Goal: Task Accomplishment & Management: Manage account settings

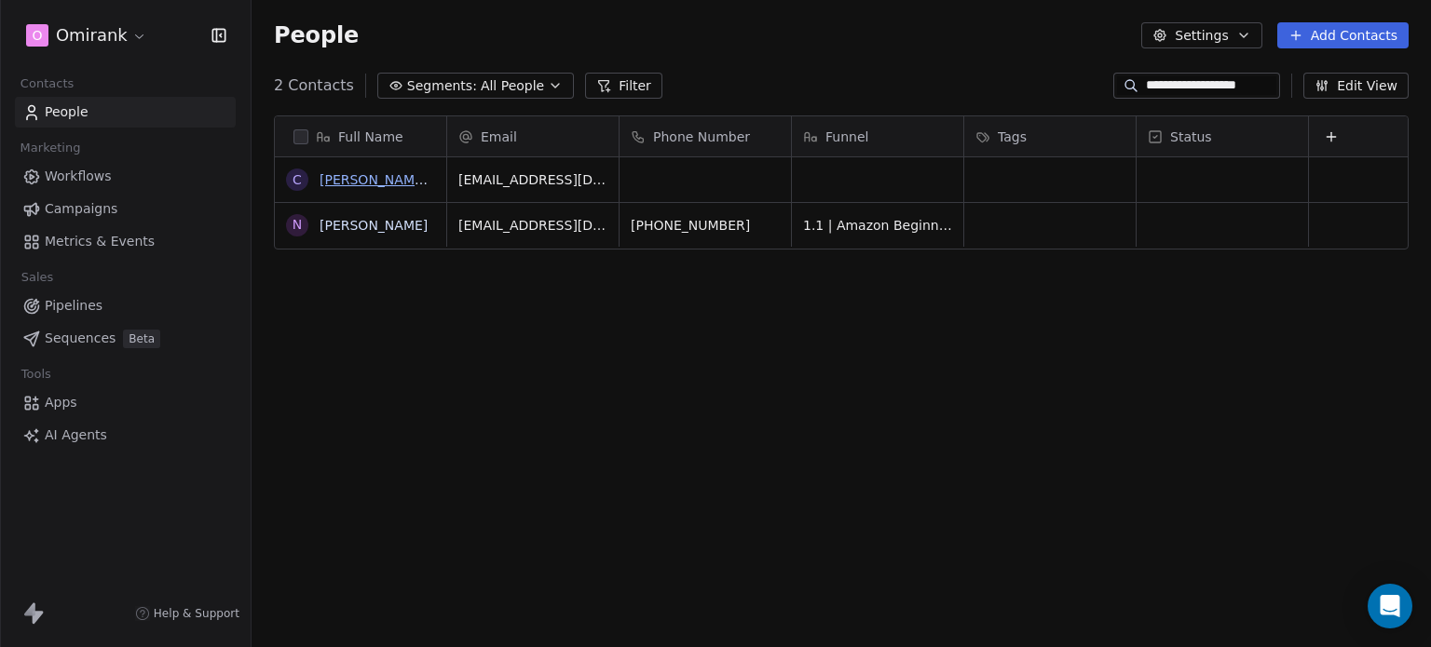
scroll to position [555, 1164]
drag, startPoint x: 1258, startPoint y: 88, endPoint x: 1111, endPoint y: 85, distance: 147.2
click at [1113, 85] on div "**********" at bounding box center [1196, 86] width 167 height 26
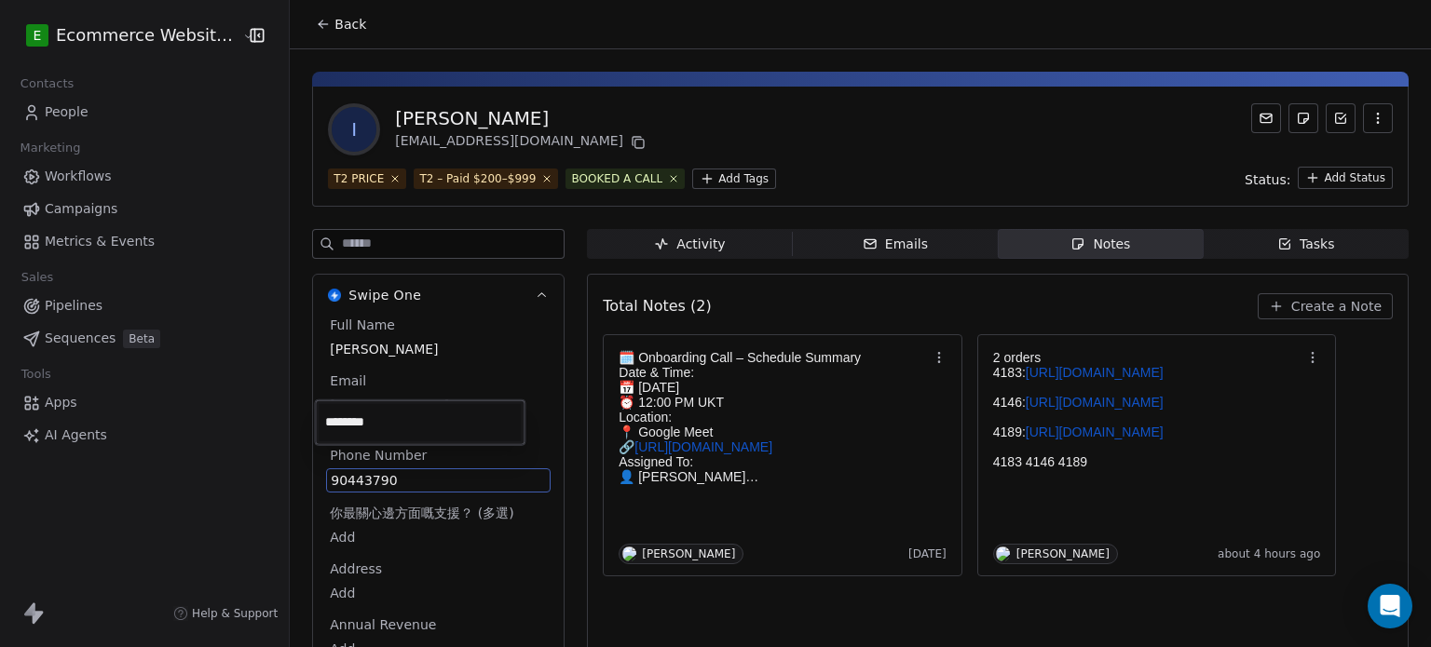
scroll to position [49, 0]
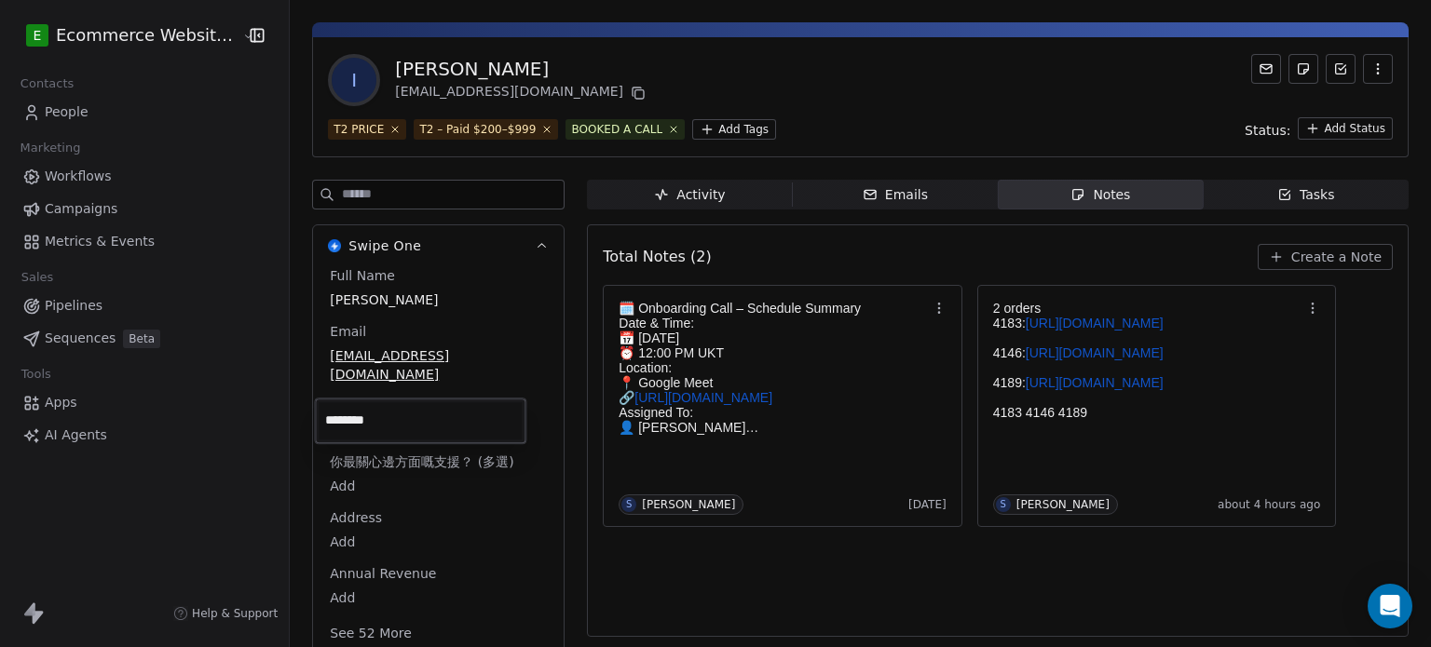
click at [1228, 419] on html "E Ecommerce Website Builder Contacts People Marketing Workflows Campaigns Metri…" at bounding box center [715, 323] width 1431 height 647
click at [1228, 375] on p at bounding box center [1147, 367] width 309 height 15
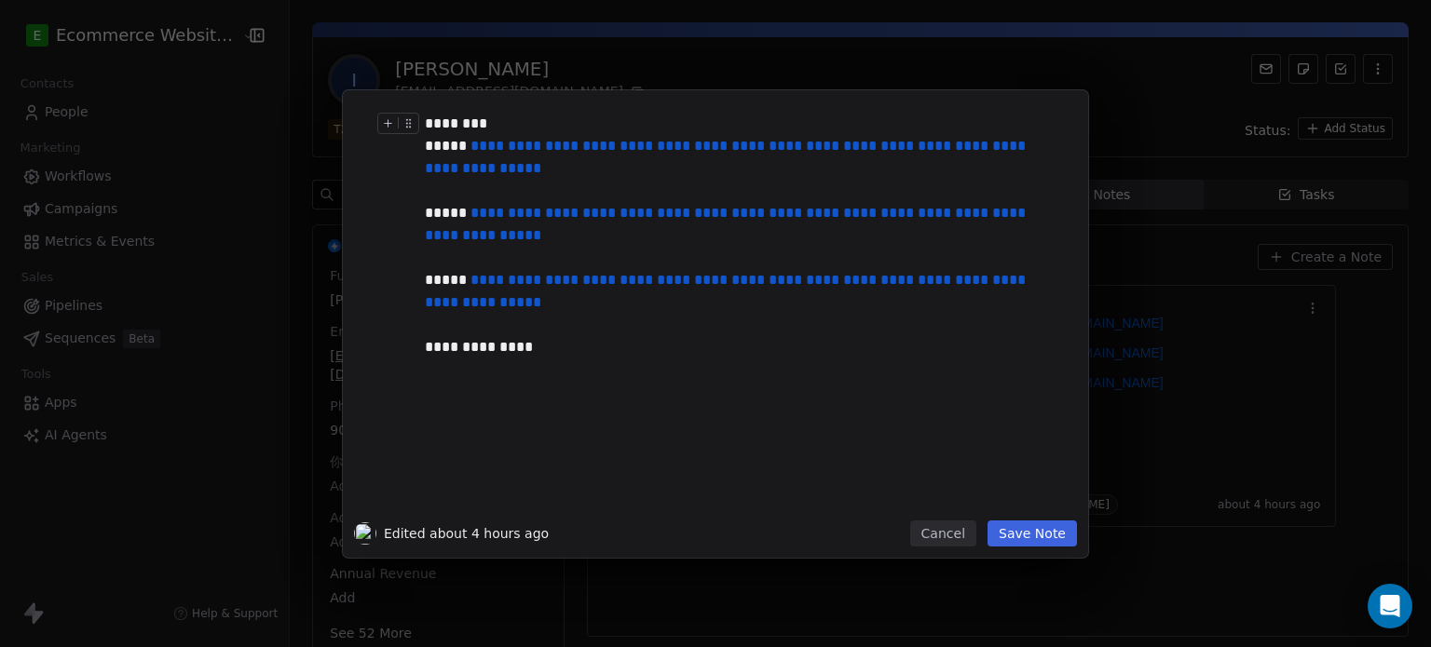
click at [436, 123] on div "********" at bounding box center [736, 124] width 623 height 22
click at [1017, 528] on button "Save Note" at bounding box center [1031, 534] width 89 height 26
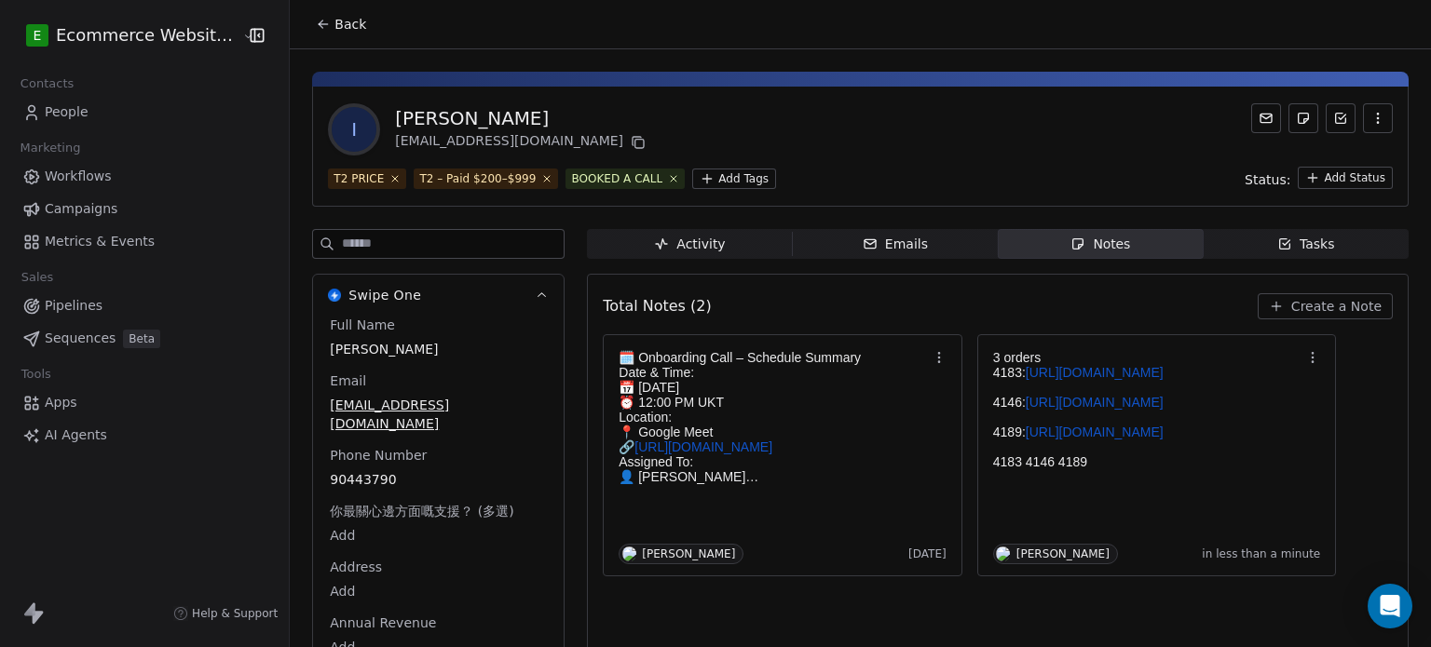
click at [320, 18] on button "Back" at bounding box center [341, 24] width 73 height 34
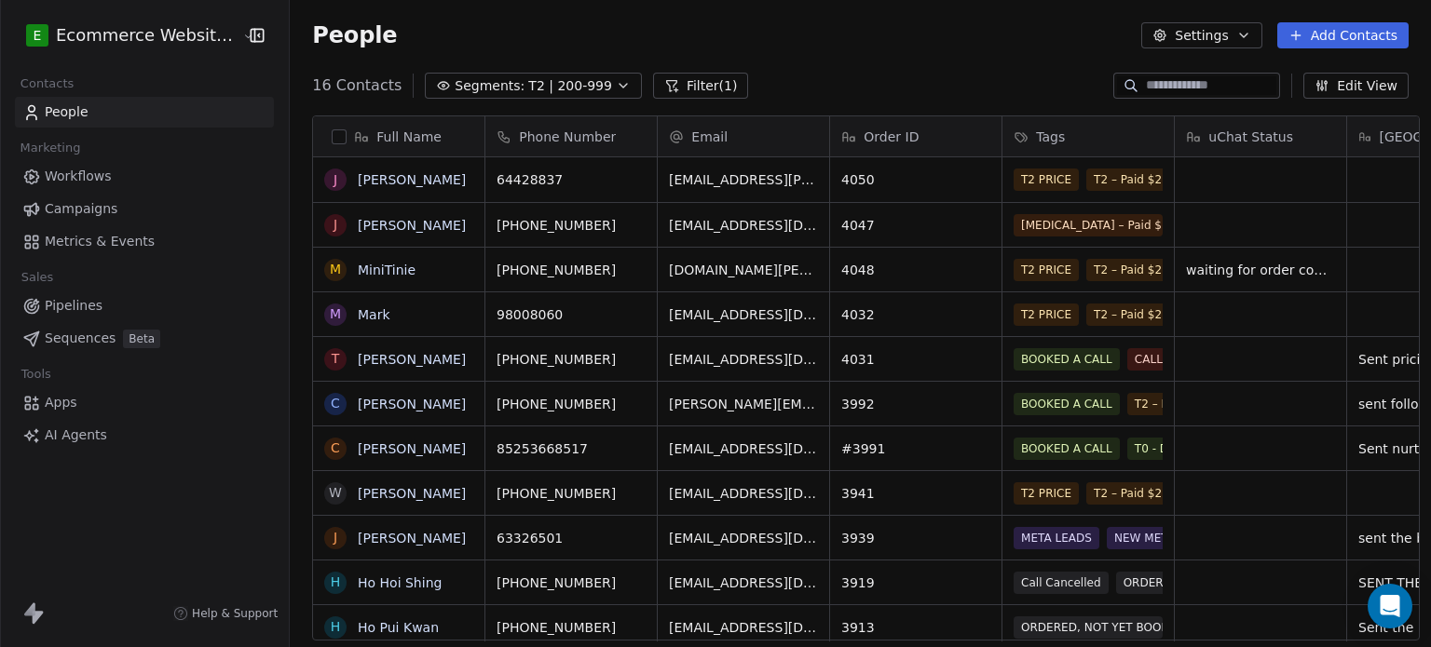
scroll to position [555, 1137]
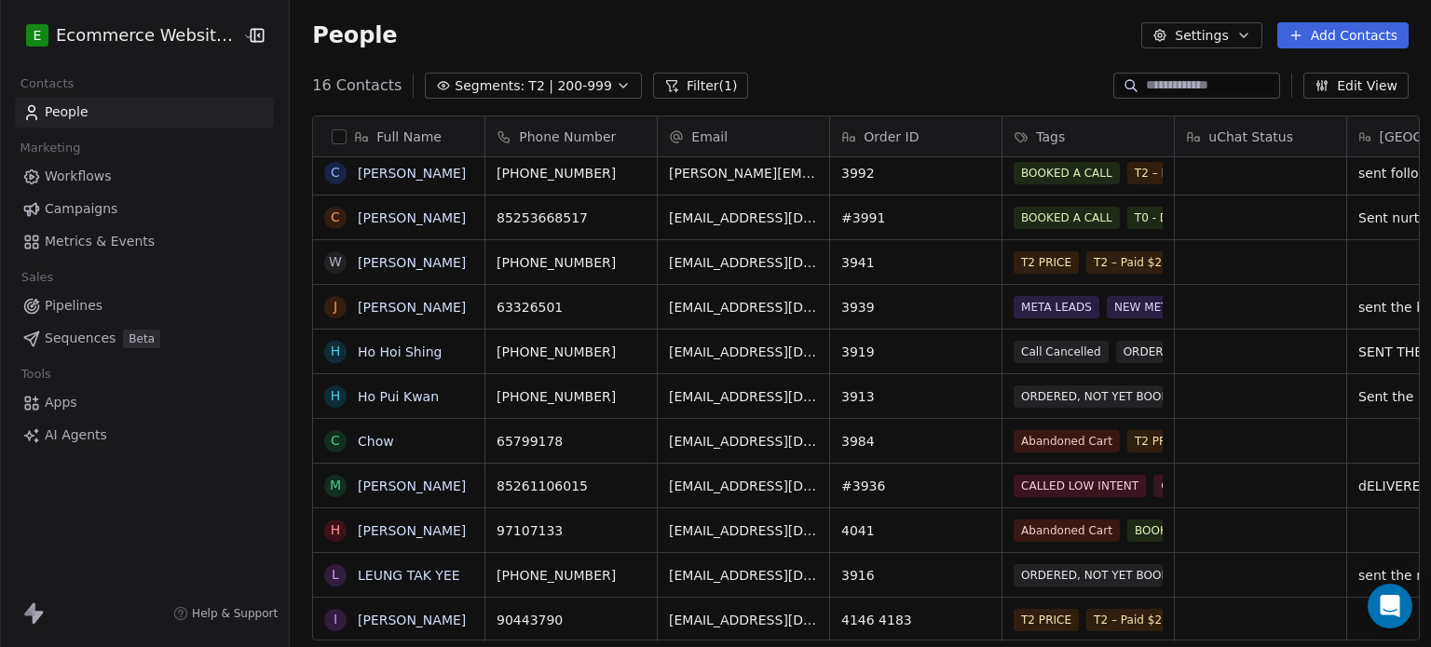
click at [1203, 80] on input at bounding box center [1211, 85] width 130 height 19
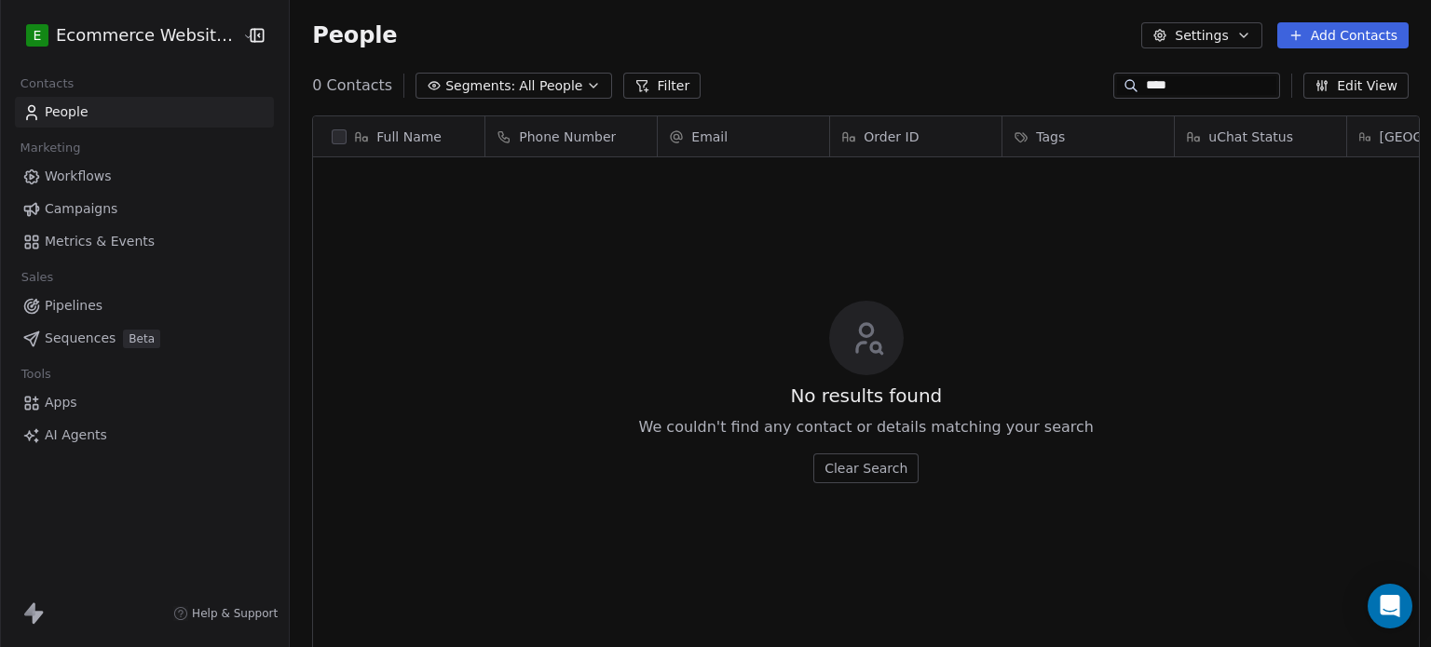
drag, startPoint x: 1177, startPoint y: 86, endPoint x: 1113, endPoint y: 81, distance: 64.4
click at [1113, 81] on div "****" at bounding box center [1196, 86] width 167 height 26
type input "*"
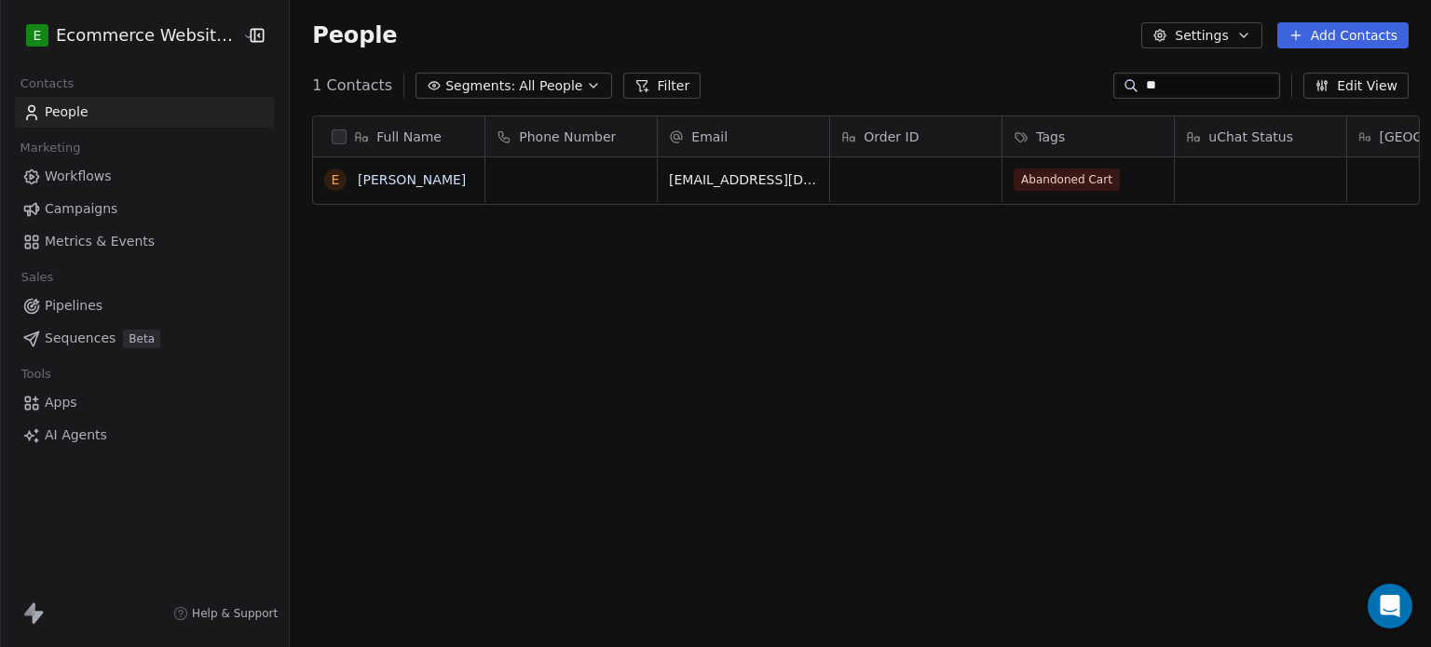
type input "*"
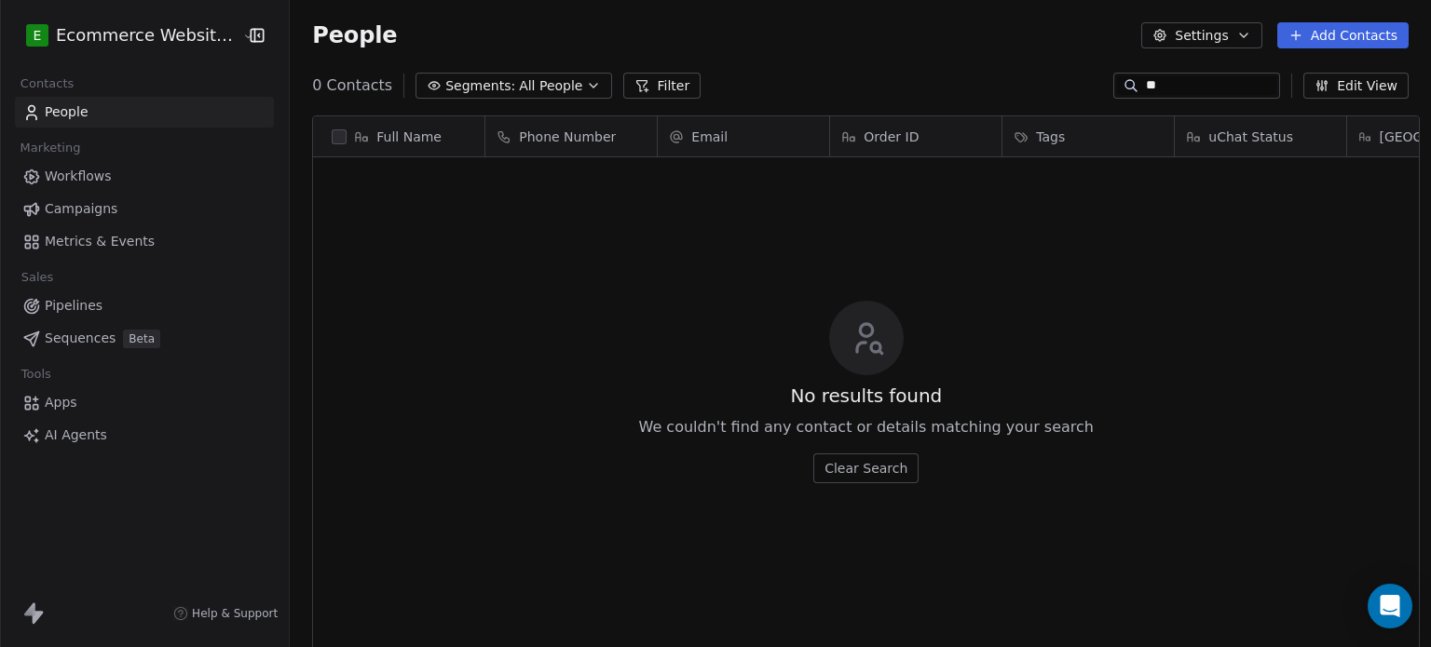
type input "*"
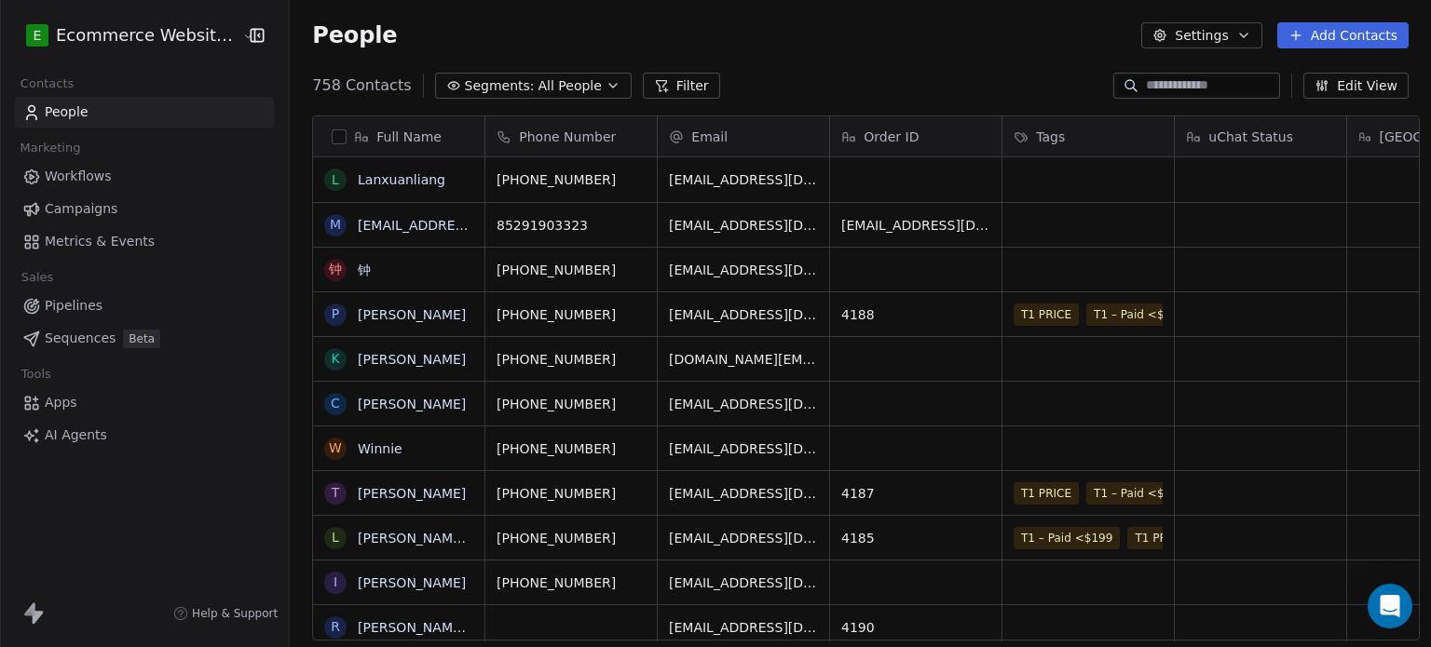
click at [538, 81] on span "All People" at bounding box center [569, 86] width 63 height 20
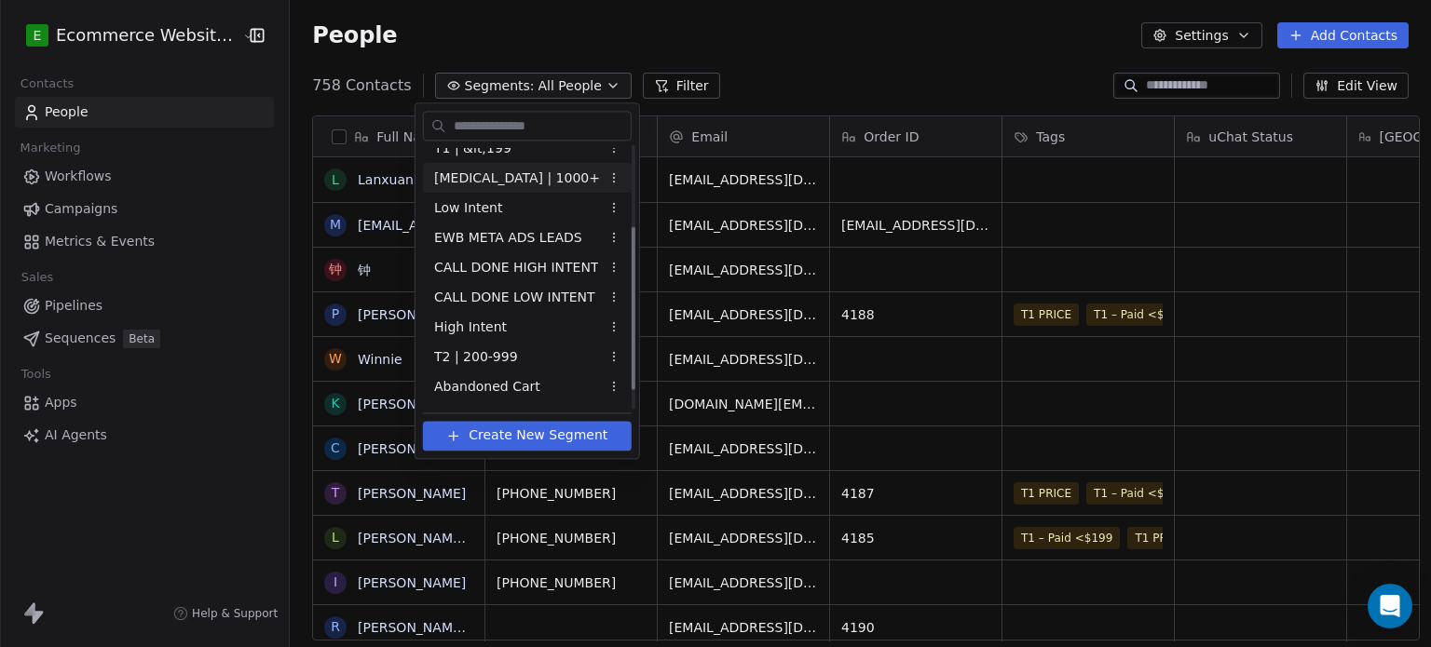
scroll to position [147, 0]
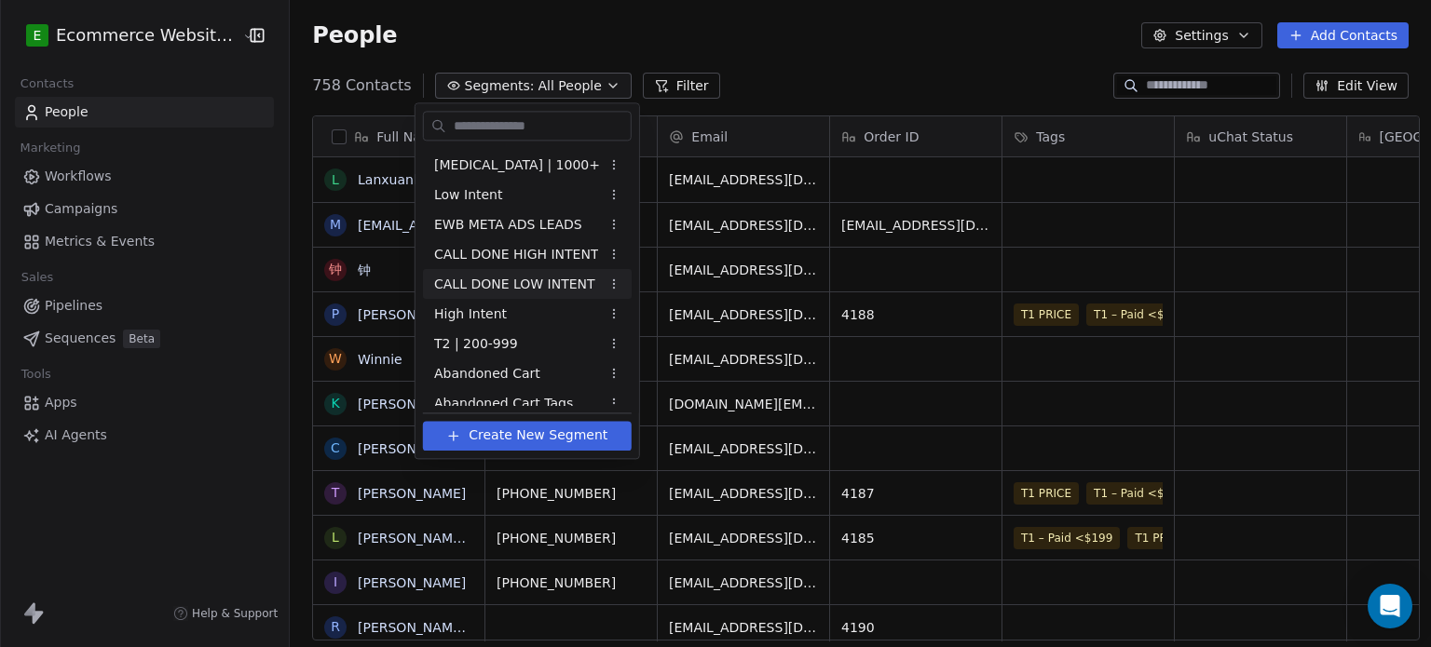
click at [514, 285] on span "CALL DONE LOW INTENT" at bounding box center [514, 285] width 161 height 20
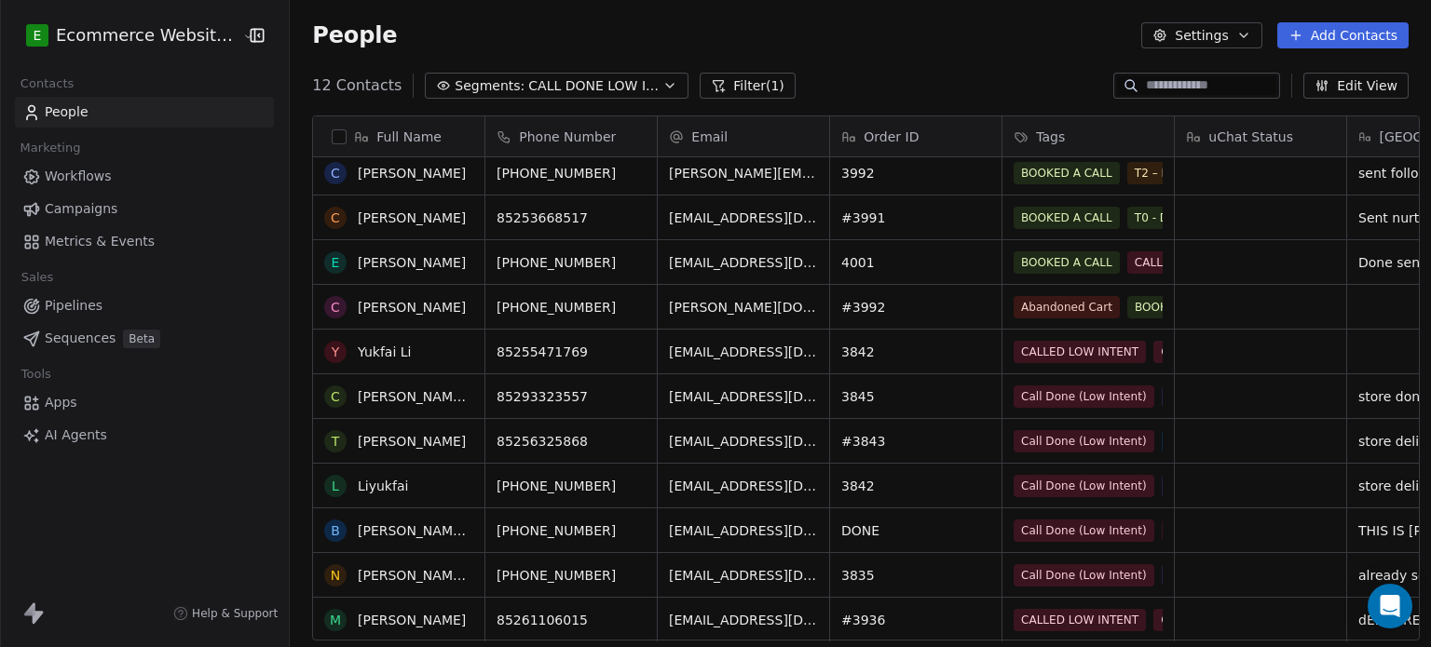
scroll to position [0, 0]
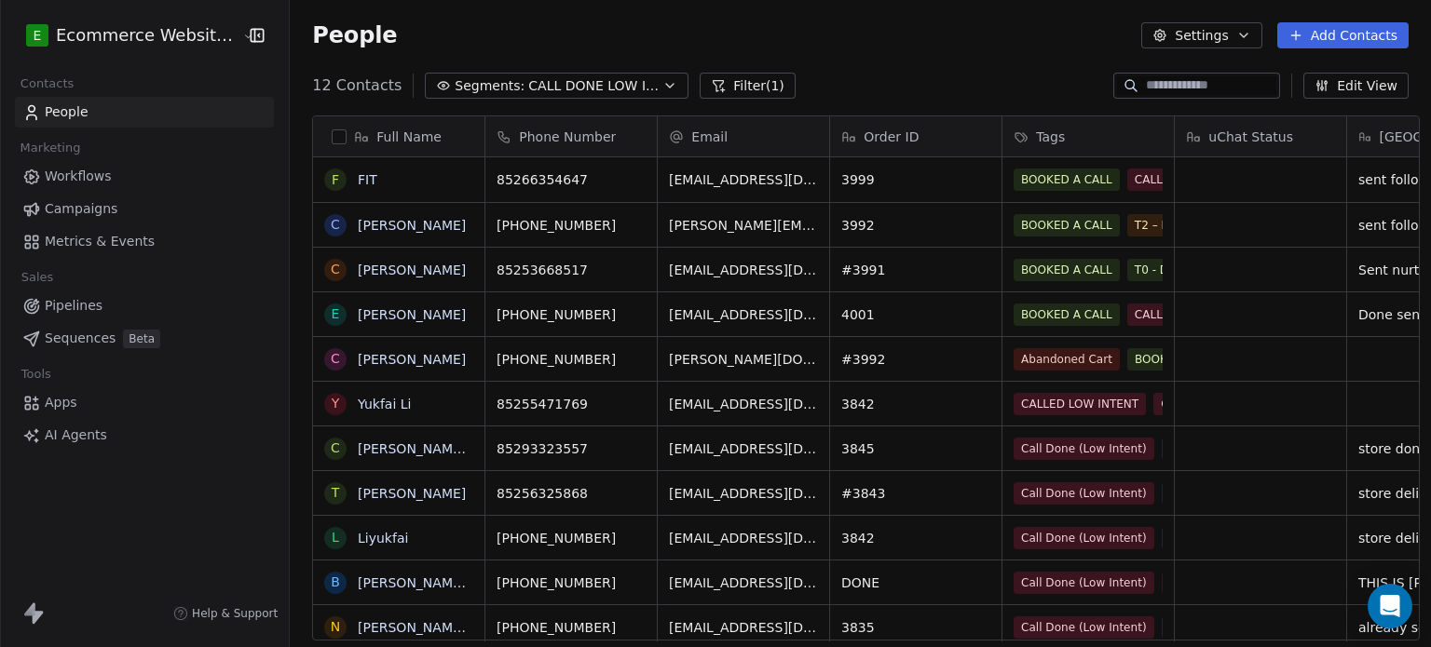
click at [1208, 86] on input at bounding box center [1211, 85] width 130 height 19
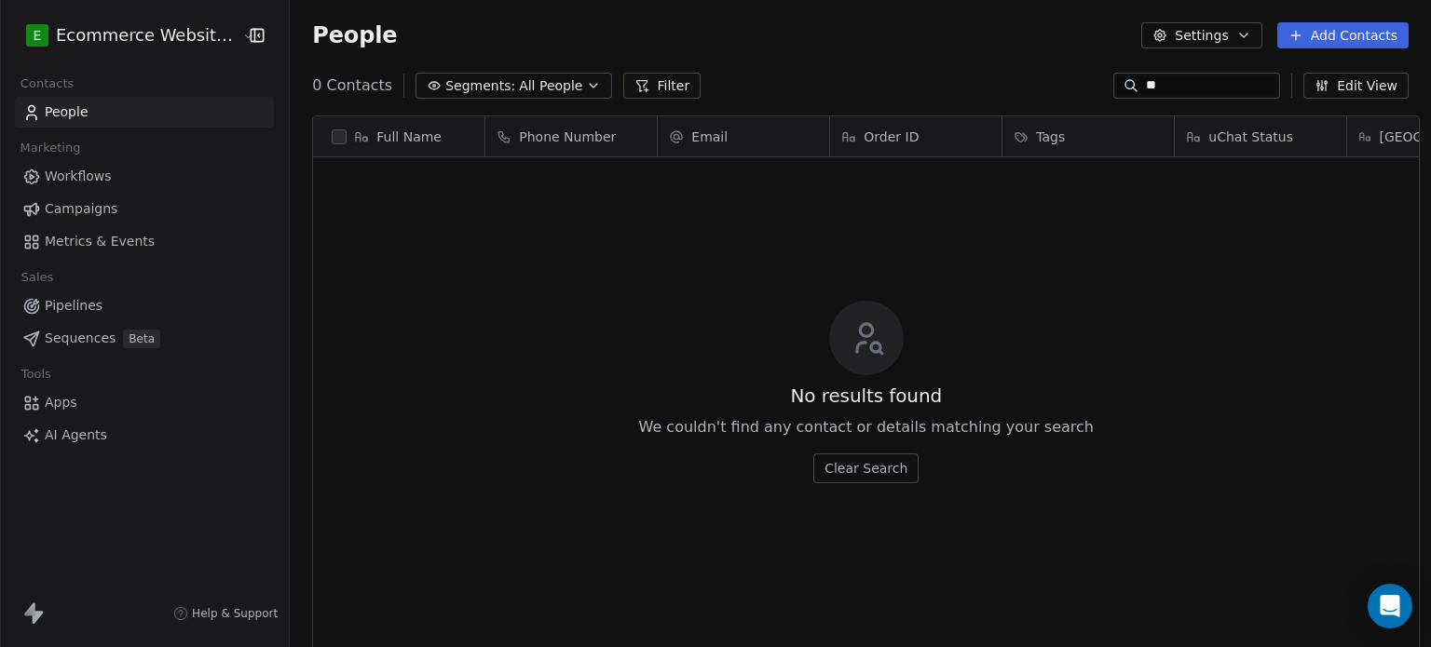
type input "*"
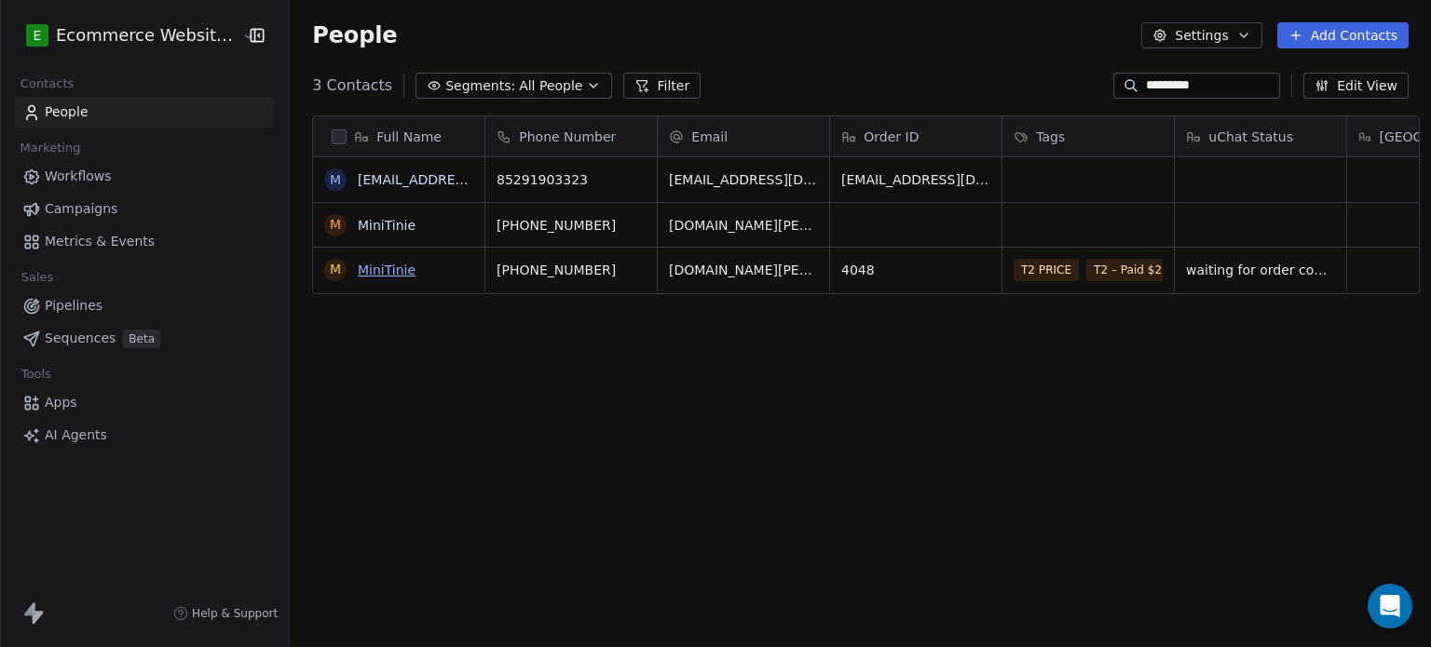
type input "*********"
click at [384, 267] on link "MiniTinie" at bounding box center [387, 270] width 58 height 15
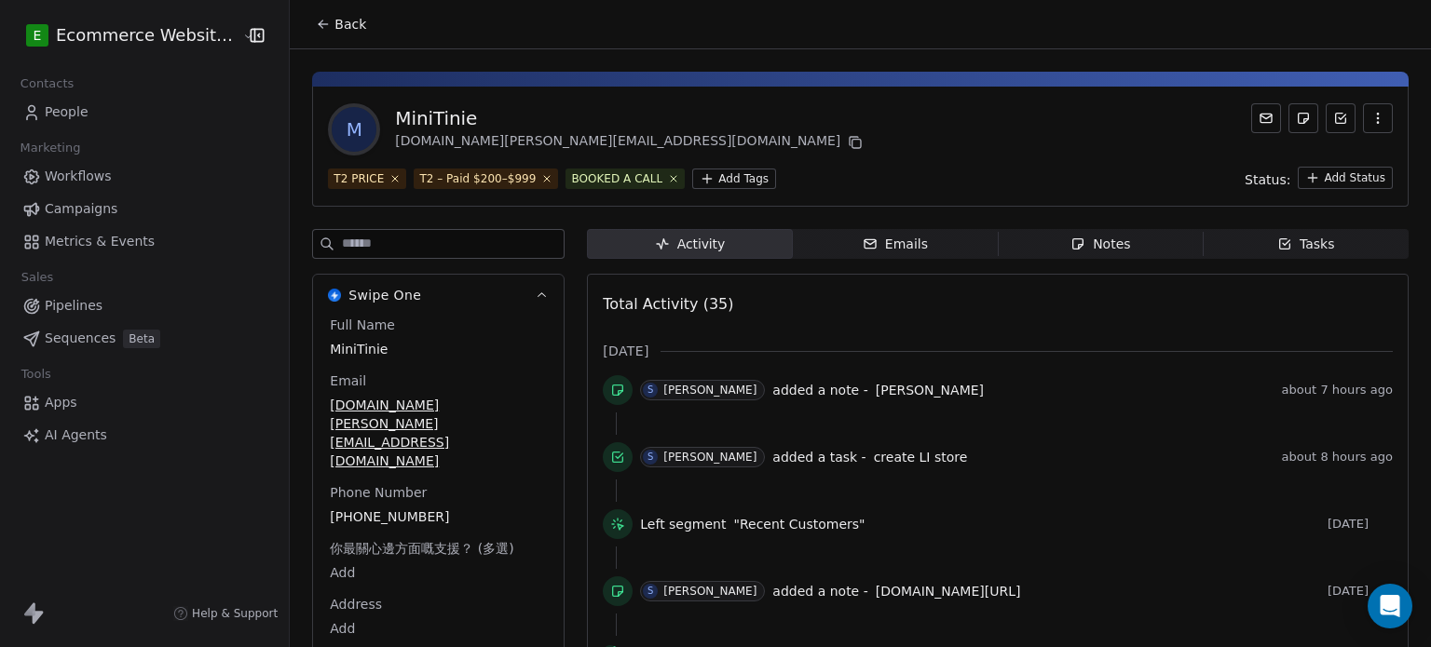
click at [1221, 238] on span "Tasks Tasks" at bounding box center [1305, 244] width 205 height 30
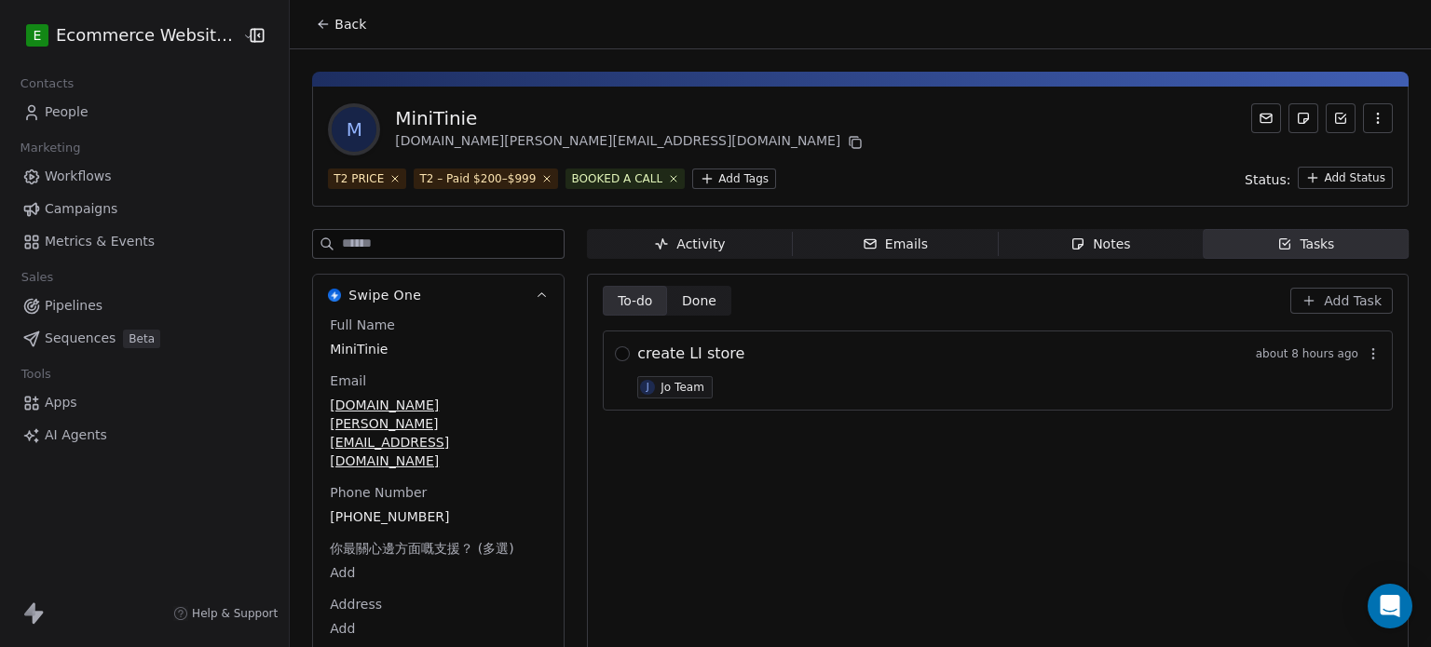
click at [1083, 235] on div "Notes" at bounding box center [1100, 245] width 60 height 20
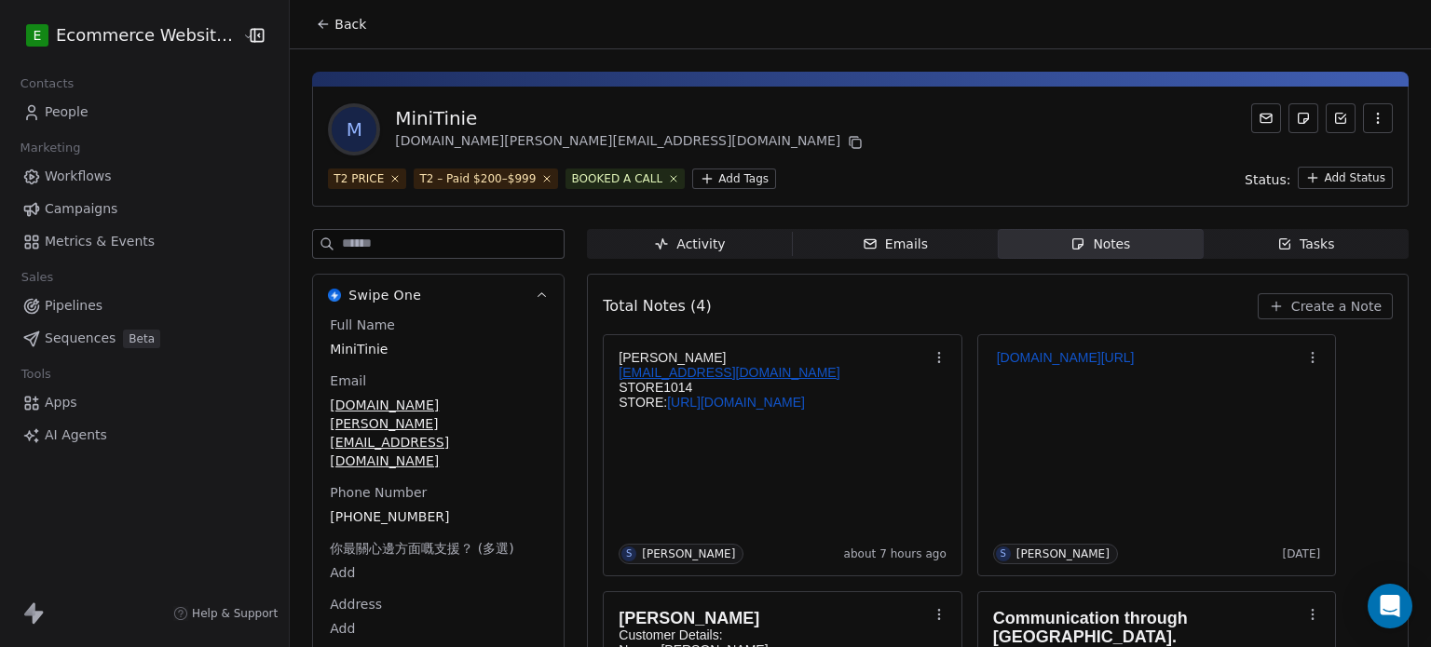
click at [1255, 233] on span "Tasks Tasks" at bounding box center [1305, 244] width 205 height 30
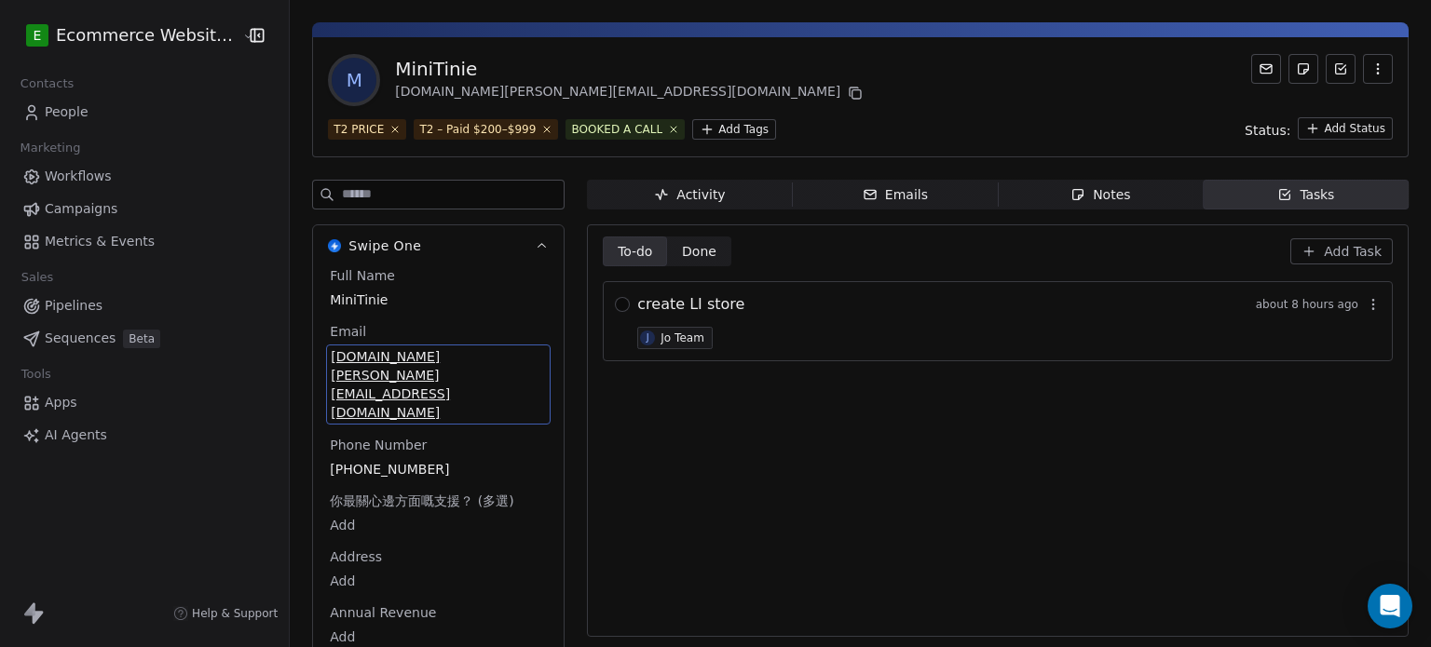
click at [522, 395] on div "Full Name MiniTinie Email [DOMAIN_NAME][PERSON_NAME][EMAIL_ADDRESS][DOMAIN_NAME…" at bounding box center [438, 475] width 224 height 419
click at [514, 350] on span "[DOMAIN_NAME][PERSON_NAME][EMAIL_ADDRESS][DOMAIN_NAME]" at bounding box center [438, 384] width 215 height 75
drag, startPoint x: 514, startPoint y: 360, endPoint x: 321, endPoint y: 365, distance: 192.9
click at [321, 365] on input "**********" at bounding box center [420, 366] width 202 height 37
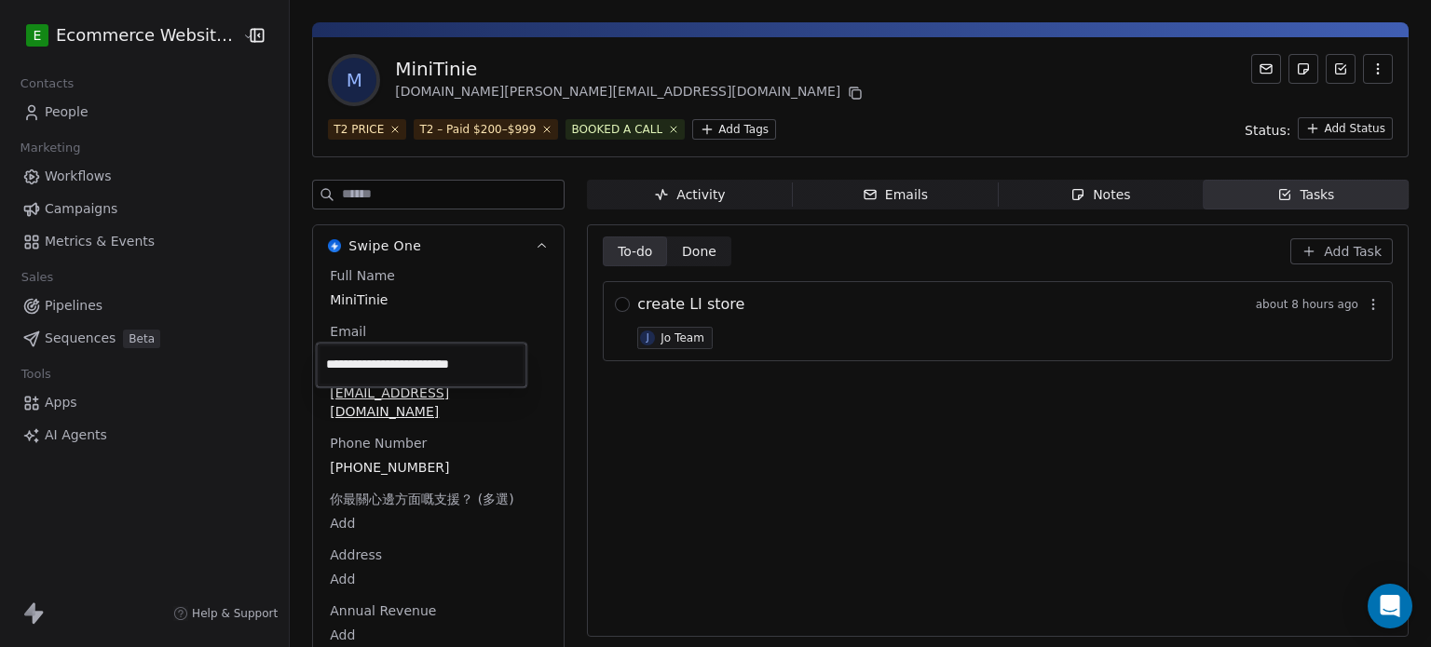
click at [613, 302] on html "**********" at bounding box center [715, 323] width 1431 height 647
click at [615, 303] on button "button" at bounding box center [622, 304] width 15 height 15
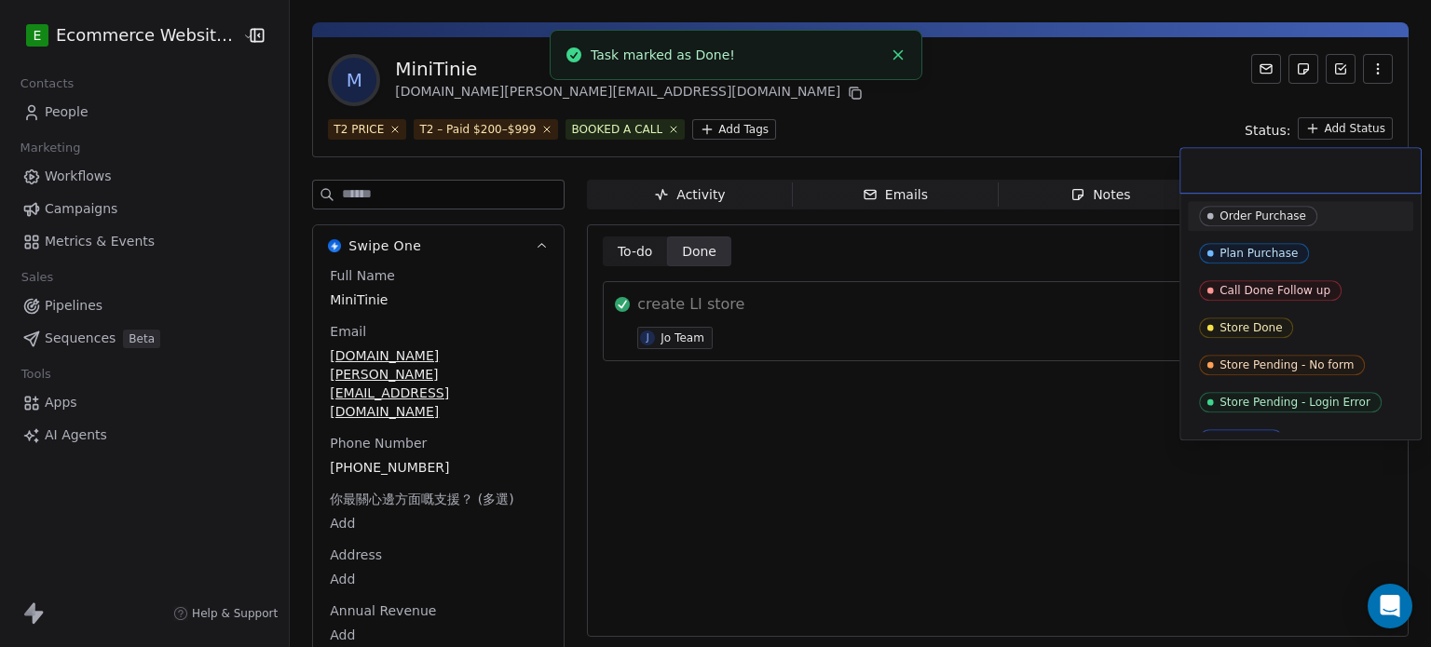
click at [1311, 129] on html "E Ecommerce Website Builder Contacts People Marketing Workflows Campaigns Metri…" at bounding box center [715, 323] width 1431 height 647
click at [1318, 322] on div "Store Done" at bounding box center [1300, 328] width 203 height 20
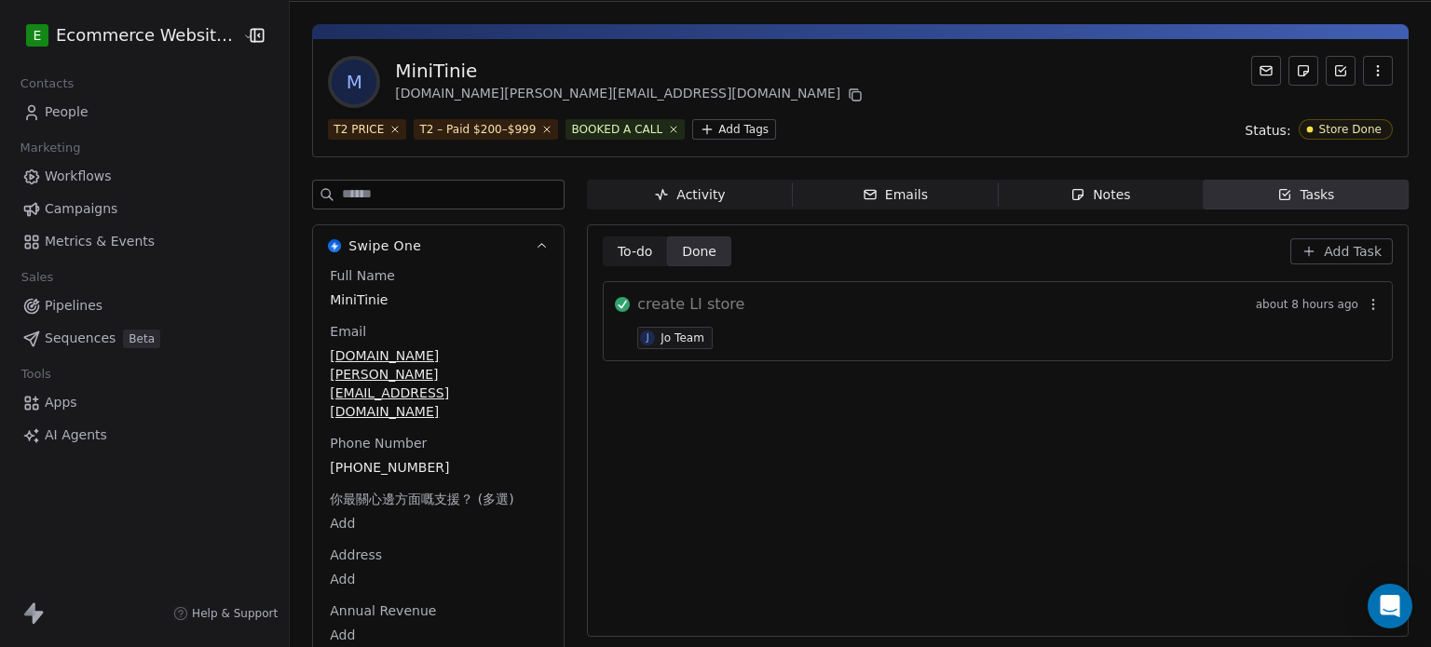
click at [1032, 194] on span "Notes Notes" at bounding box center [1100, 195] width 205 height 30
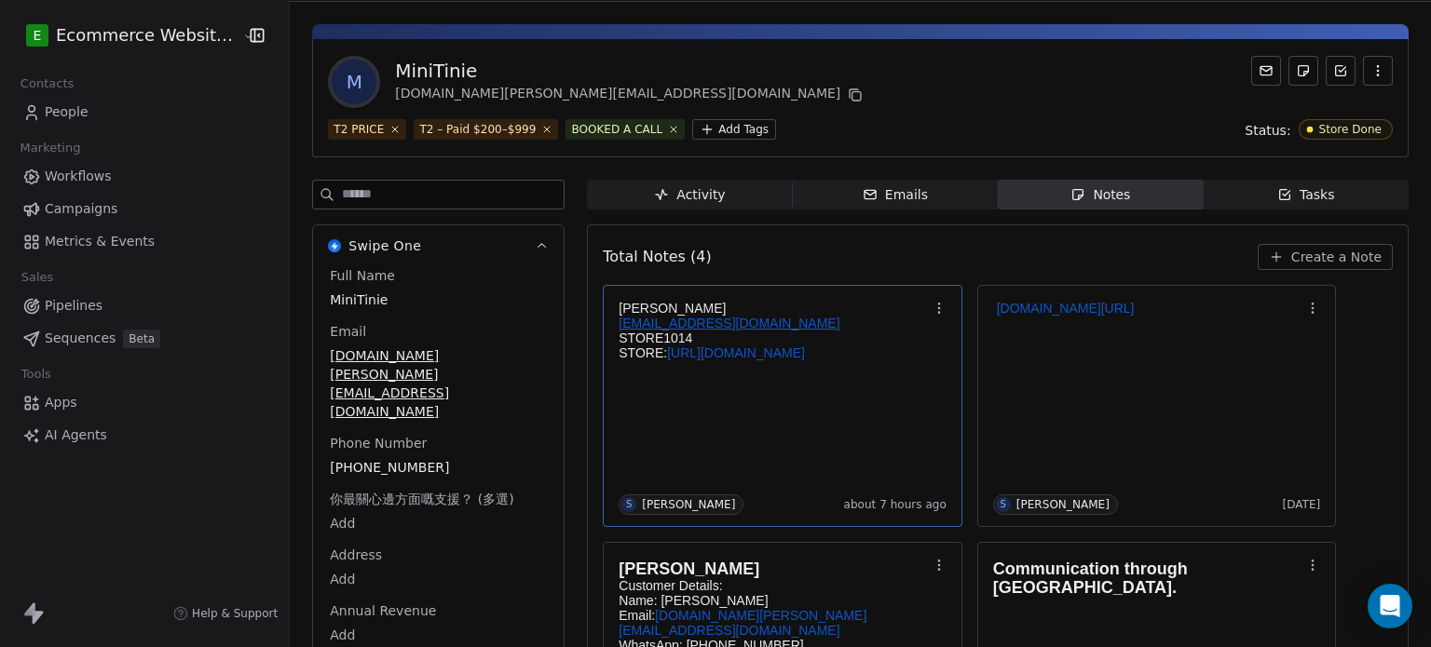
click at [831, 336] on p "STORE1014" at bounding box center [772, 338] width 309 height 15
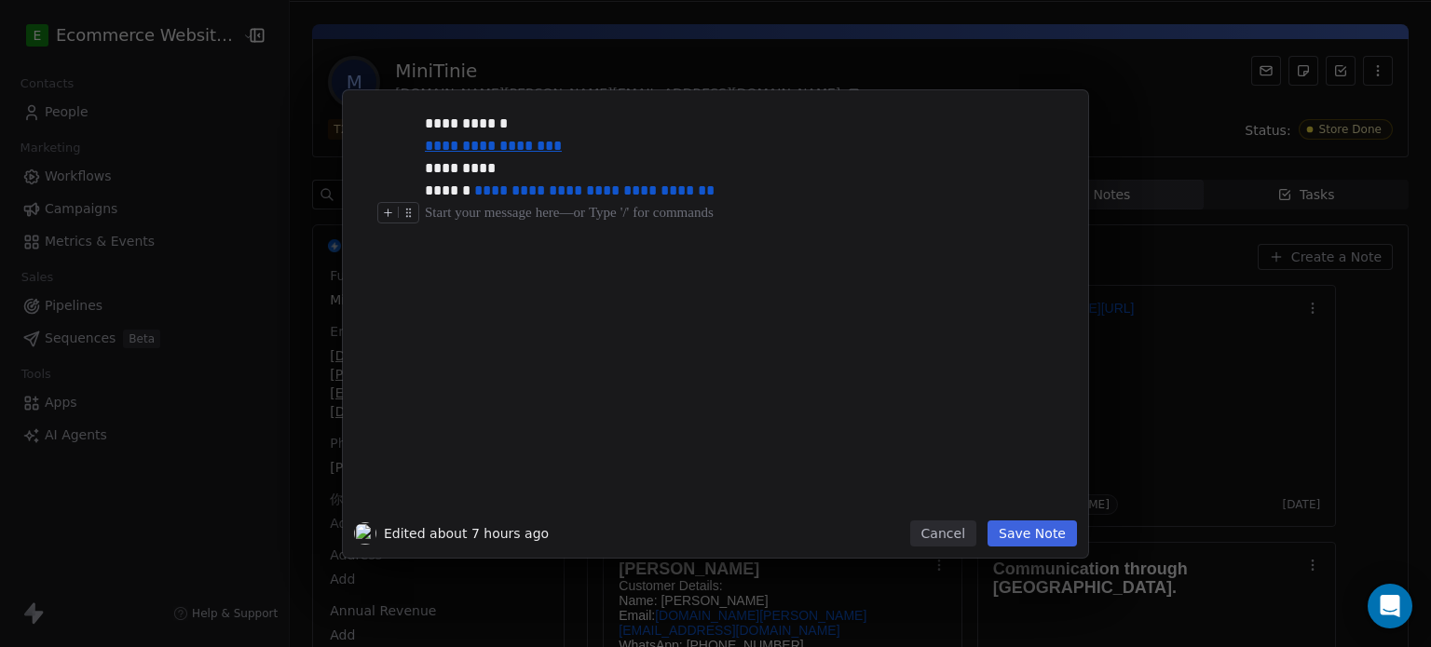
click at [780, 204] on div at bounding box center [743, 213] width 637 height 22
click at [1061, 531] on button "Save Note" at bounding box center [1031, 534] width 89 height 26
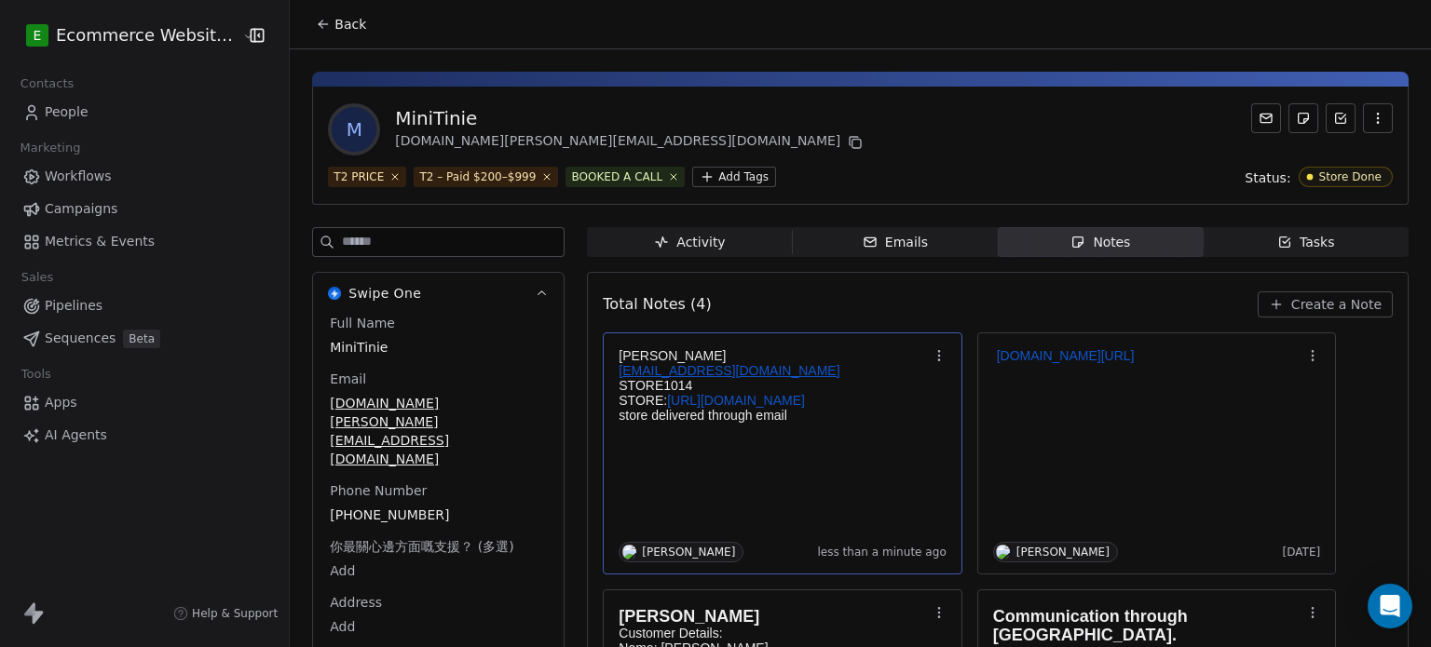
click at [316, 18] on icon at bounding box center [323, 24] width 15 height 15
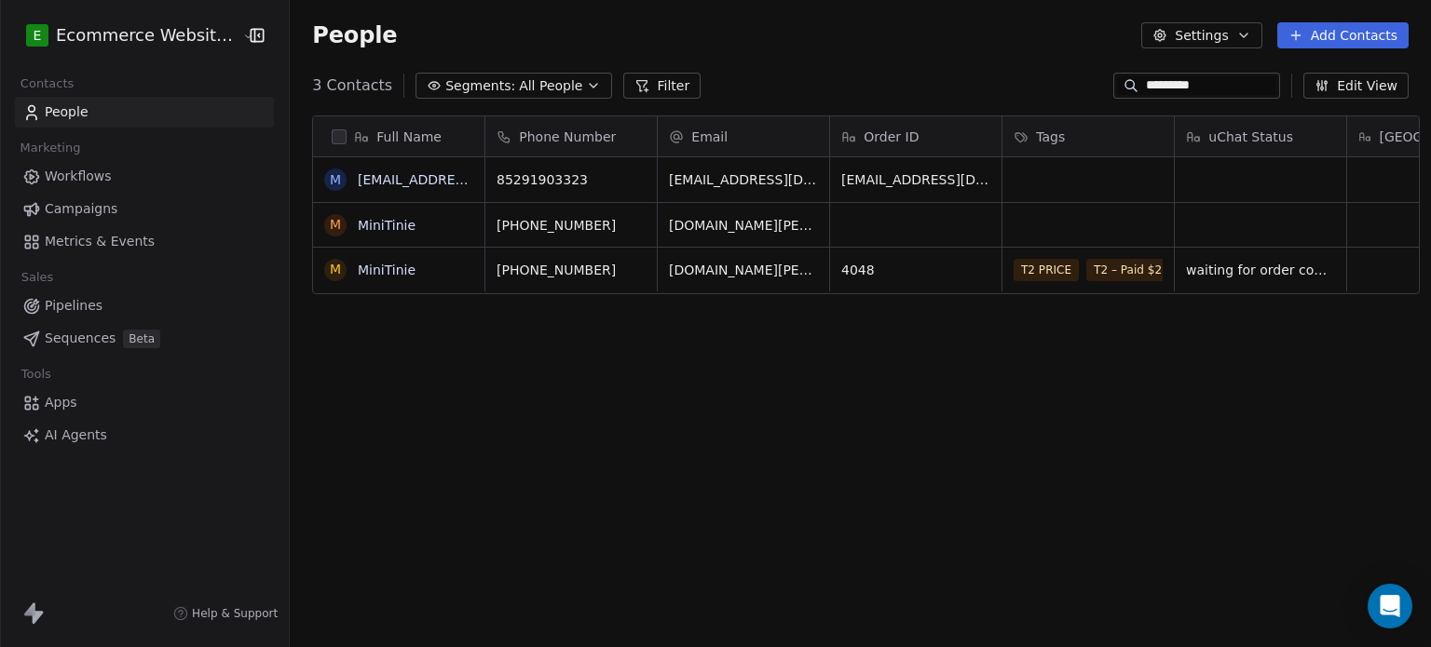
scroll to position [555, 1137]
